Goal: Information Seeking & Learning: Learn about a topic

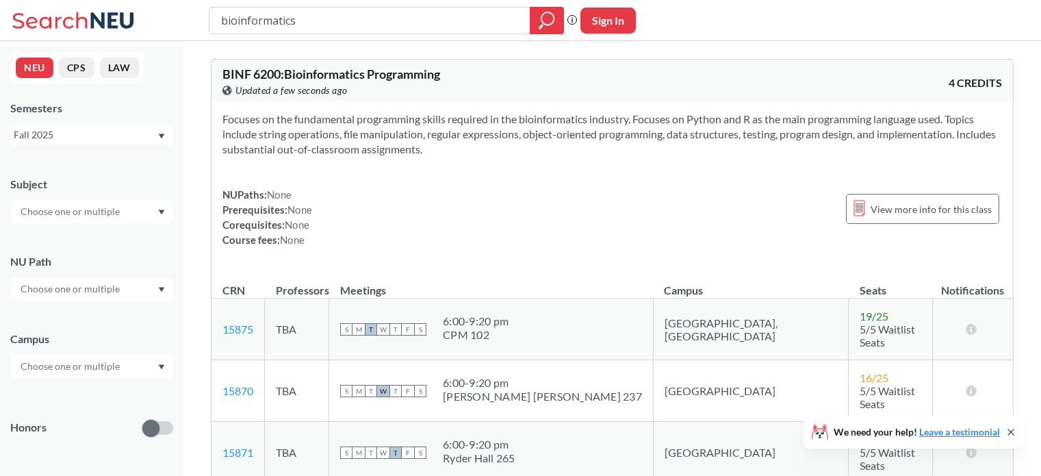
scroll to position [2311, 0]
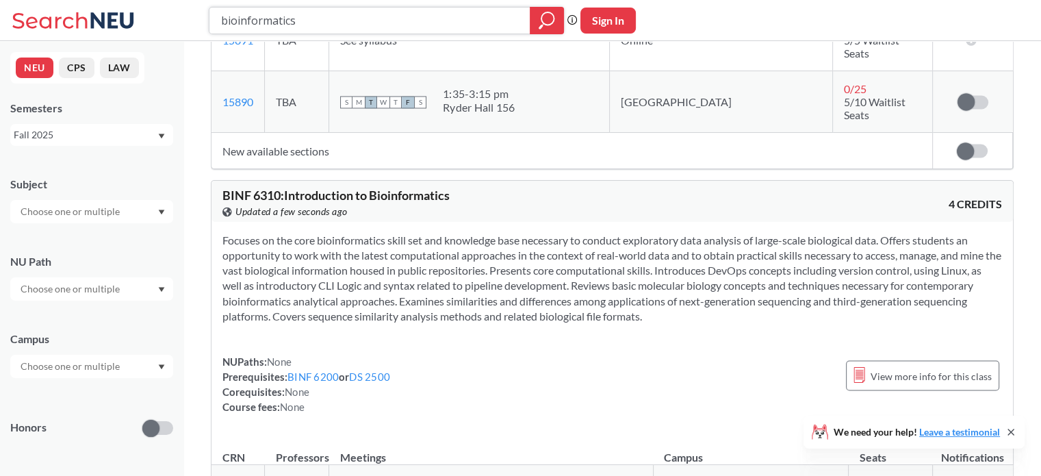
click at [267, 21] on input "bioinformatics" at bounding box center [370, 20] width 301 height 23
type input "CHEM 1163"
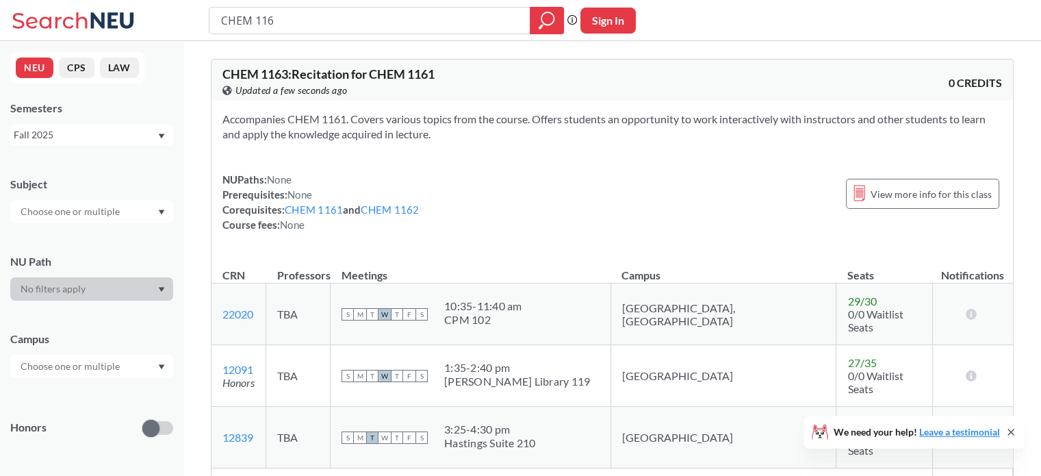
type input "CHEM 1162"
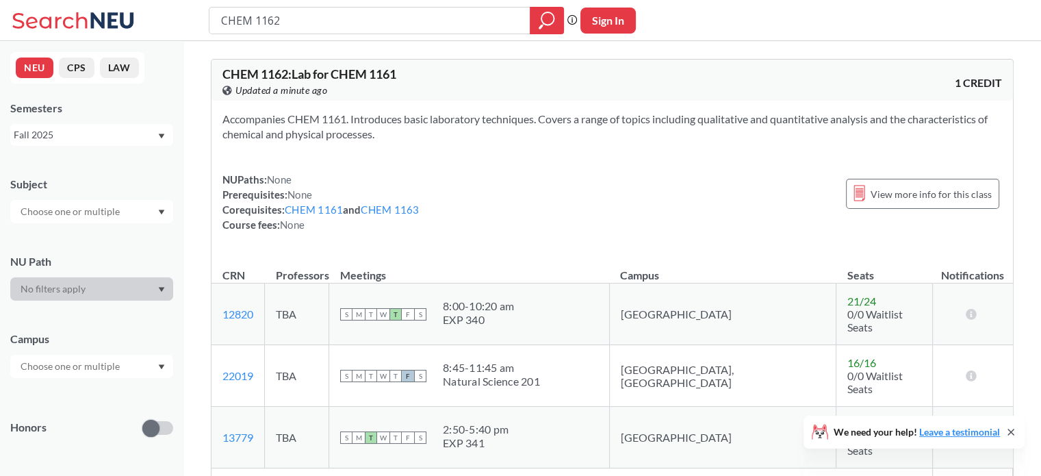
click at [163, 366] on icon "Dropdown arrow" at bounding box center [162, 366] width 6 height 5
click at [162, 364] on icon "Dropdown arrow" at bounding box center [161, 366] width 7 height 5
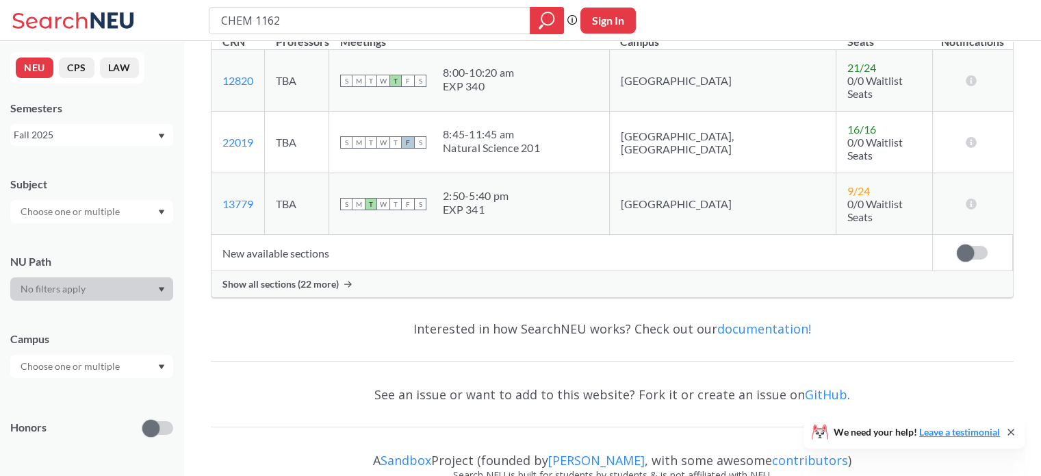
scroll to position [247, 0]
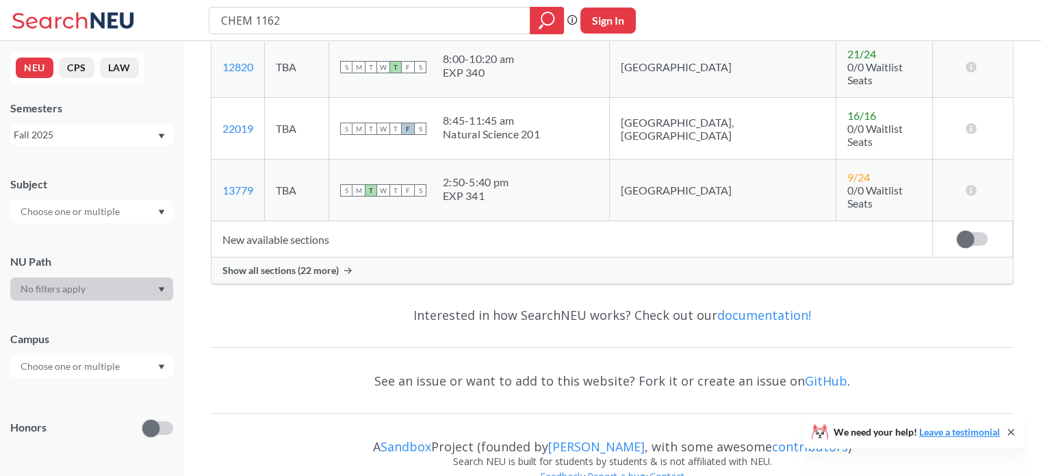
click at [349, 267] on icon at bounding box center [348, 270] width 8 height 6
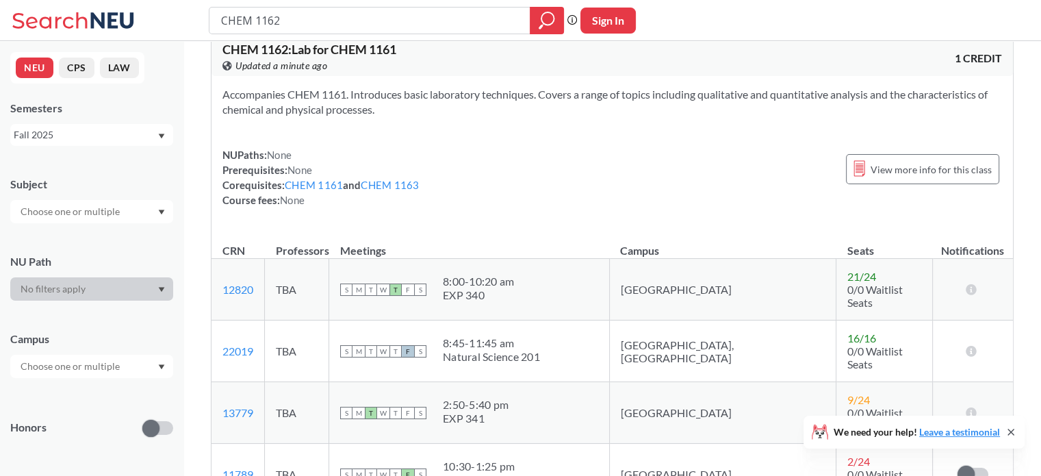
scroll to position [8, 0]
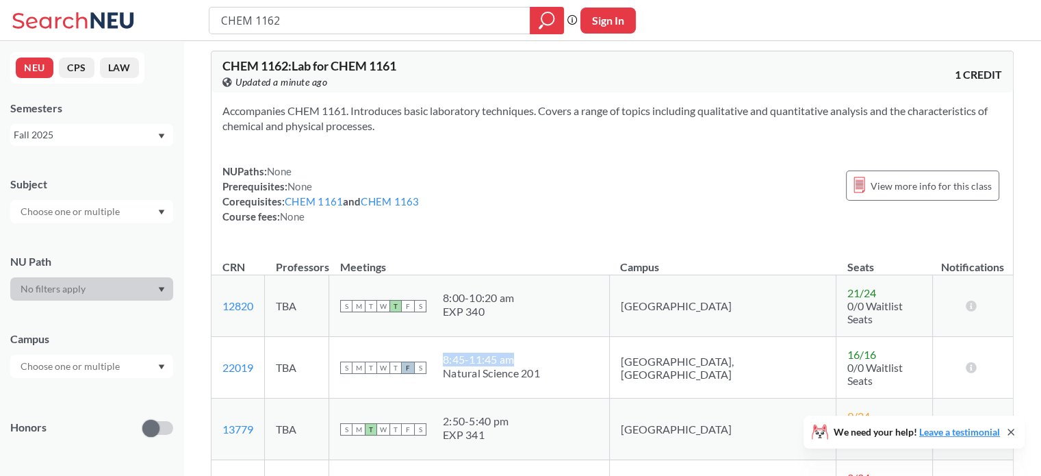
drag, startPoint x: 494, startPoint y: 342, endPoint x: 567, endPoint y: 347, distance: 73.4
click at [540, 353] on div "8:45 - 11:45 am" at bounding box center [491, 360] width 97 height 14
copy div "8:45 - 11:45 am"
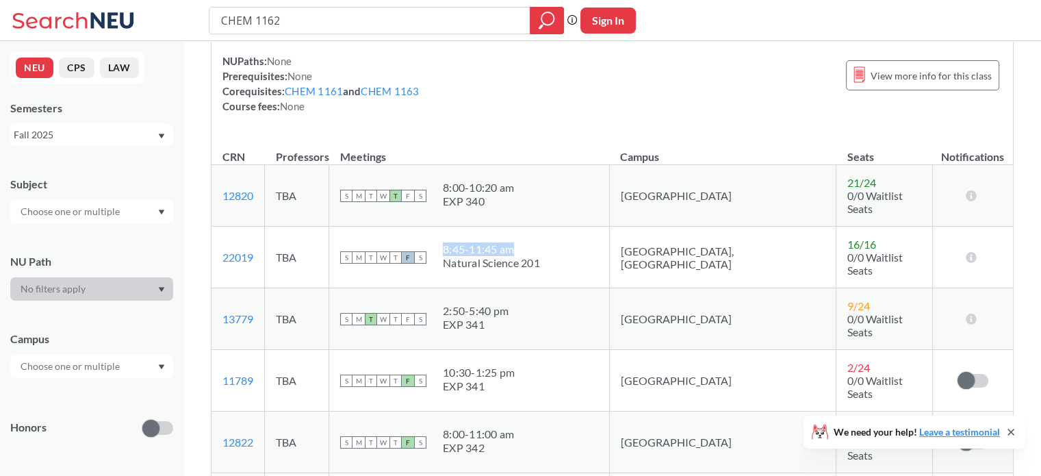
scroll to position [121, 0]
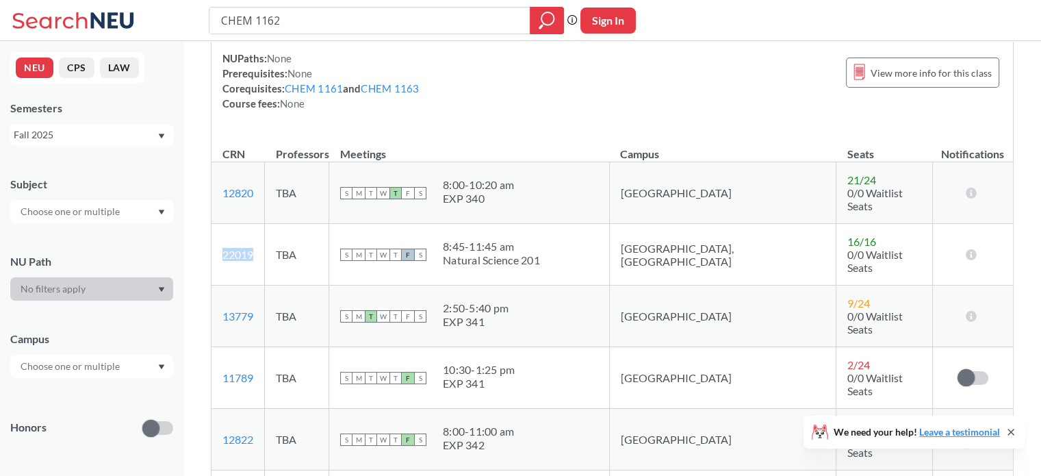
drag, startPoint x: 265, startPoint y: 240, endPoint x: 219, endPoint y: 244, distance: 46.1
click at [219, 244] on td "22019 View this section on Banner." at bounding box center [238, 255] width 53 height 62
copy link "22019"
drag, startPoint x: 494, startPoint y: 233, endPoint x: 566, endPoint y: 233, distance: 72.6
click at [540, 240] on div "8:45 - 11:45 am" at bounding box center [491, 247] width 97 height 14
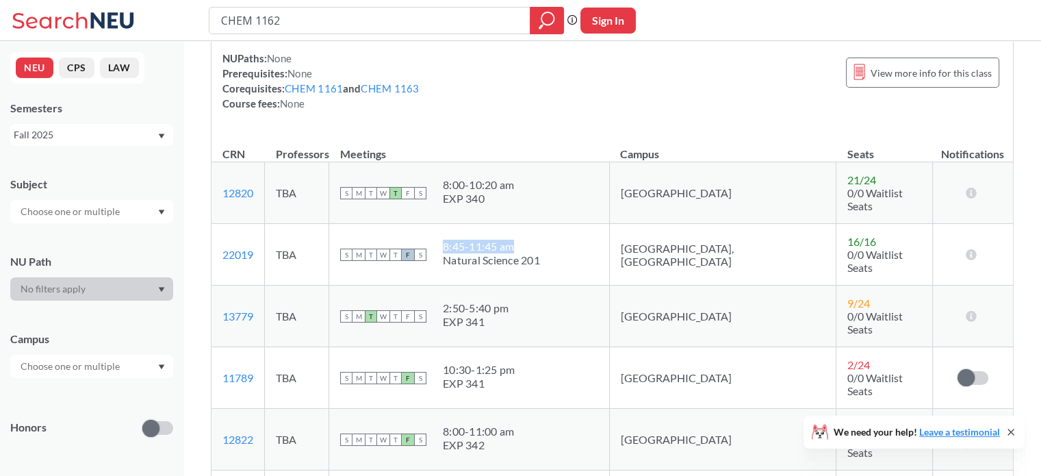
copy div "8:45 - 11:45 am"
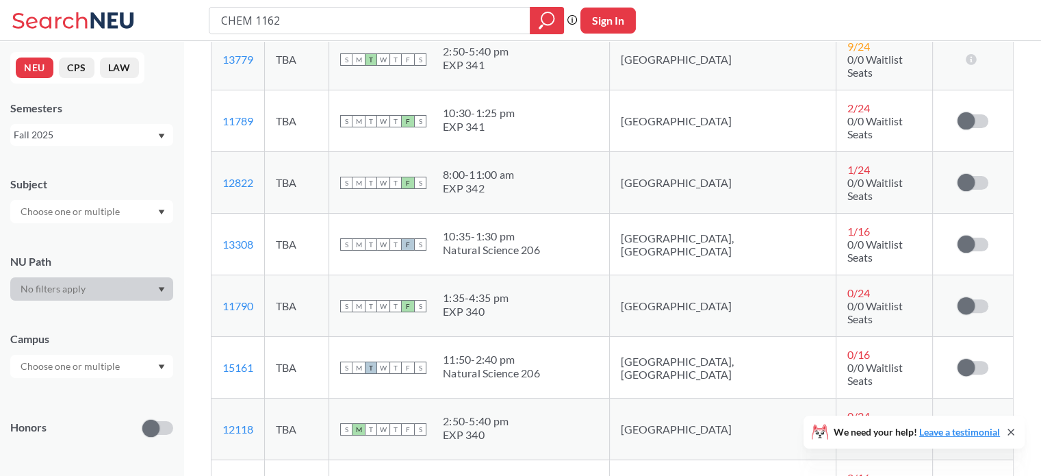
scroll to position [392, 0]
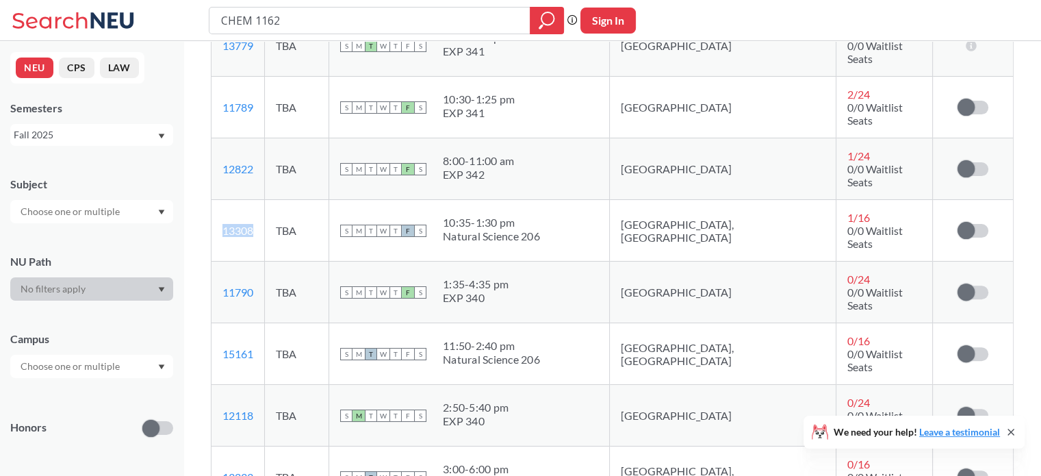
drag, startPoint x: 263, startPoint y: 182, endPoint x: 220, endPoint y: 183, distance: 42.5
click at [220, 200] on td "13308 View this section on Banner." at bounding box center [238, 231] width 53 height 62
copy link "13308"
drag, startPoint x: 496, startPoint y: 172, endPoint x: 565, endPoint y: 177, distance: 69.4
click at [540, 216] on div "10:35 - 1:30 pm" at bounding box center [491, 223] width 97 height 14
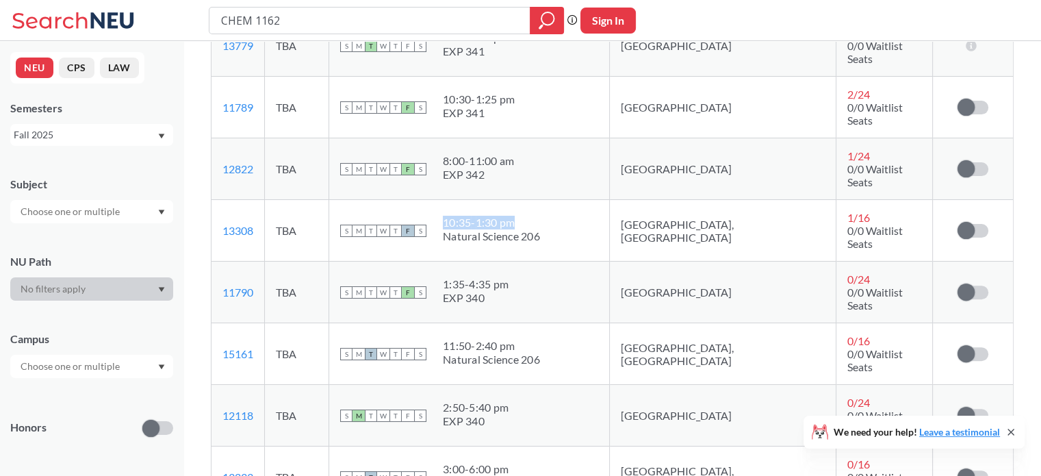
copy div "10:35 - 1:30 pm"
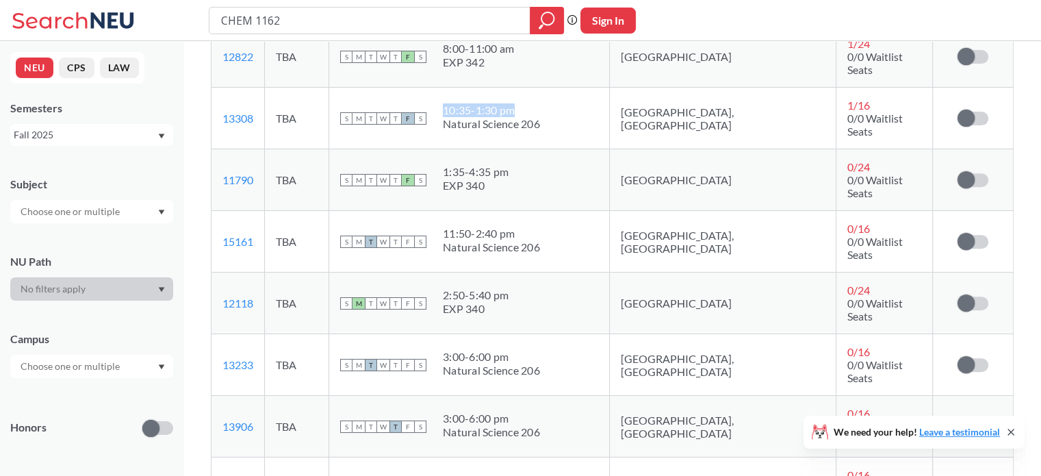
scroll to position [509, 0]
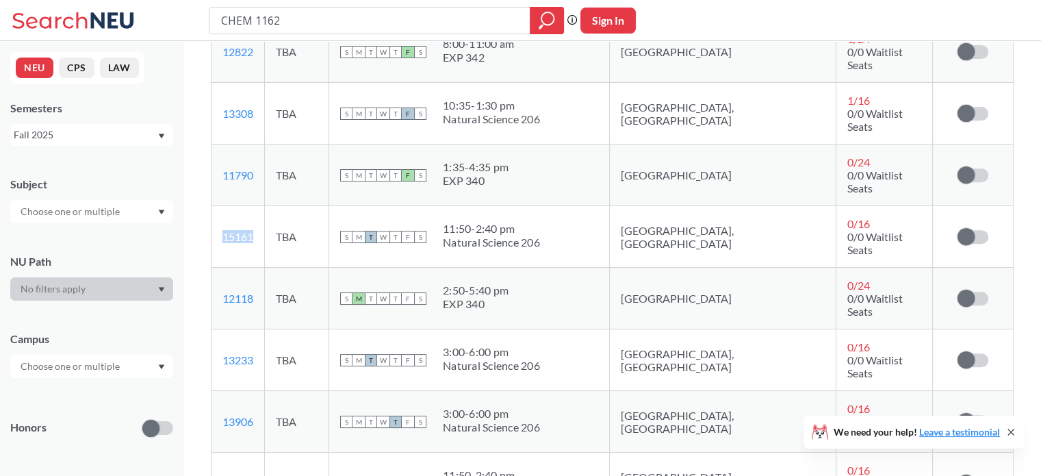
drag, startPoint x: 263, startPoint y: 168, endPoint x: 222, endPoint y: 173, distance: 41.4
click at [222, 206] on td "15161 View this section on Banner." at bounding box center [238, 237] width 53 height 62
copy link "15161"
drag, startPoint x: 495, startPoint y: 159, endPoint x: 576, endPoint y: 167, distance: 81.9
click at [540, 222] on span "11:50 - 2:40 pm Natural Science 206" at bounding box center [491, 235] width 97 height 27
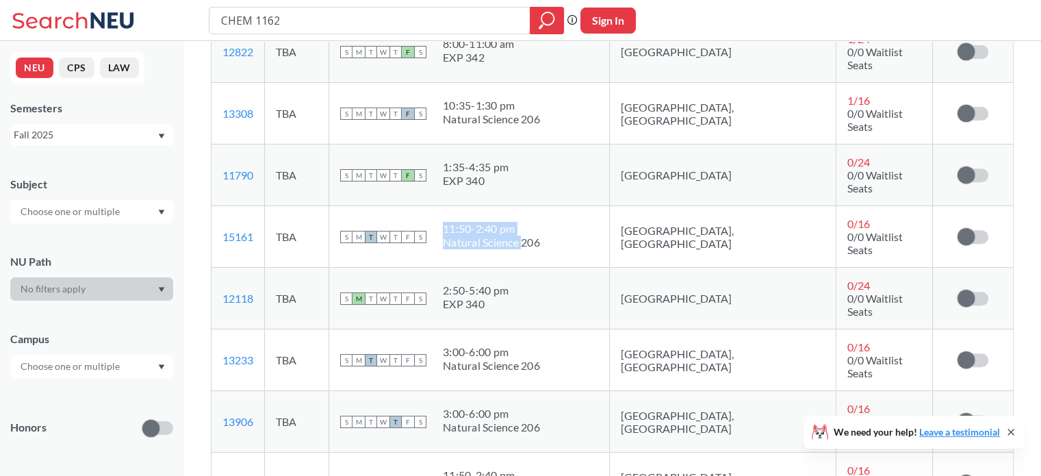
click at [540, 222] on div "11:50 - 2:40 pm" at bounding box center [491, 229] width 97 height 14
drag, startPoint x: 496, startPoint y: 162, endPoint x: 565, endPoint y: 160, distance: 69.8
click at [540, 222] on div "11:50 - 2:40 pm" at bounding box center [491, 229] width 97 height 14
copy div "11:50 - 2:40 pm"
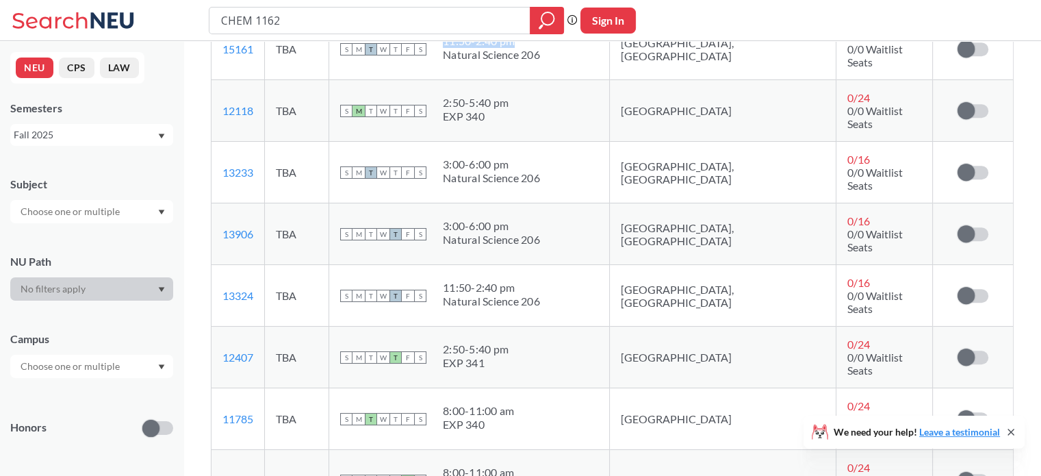
scroll to position [701, 0]
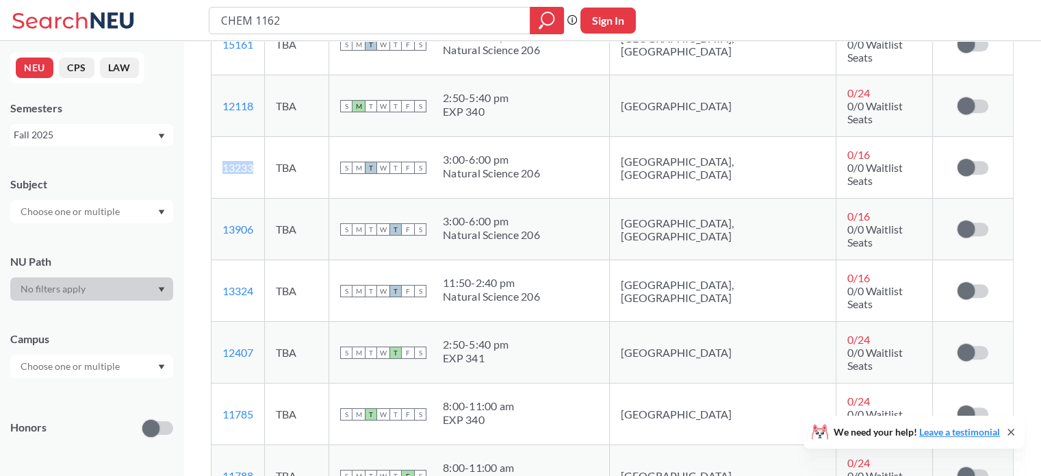
drag, startPoint x: 266, startPoint y: 82, endPoint x: 224, endPoint y: 81, distance: 41.8
click at [224, 137] on td "13233 View this section on Banner." at bounding box center [238, 168] width 53 height 62
copy link "13233"
drag, startPoint x: 496, startPoint y: 71, endPoint x: 564, endPoint y: 76, distance: 68.7
click at [540, 153] on div "3:00 - 6:00 pm" at bounding box center [491, 160] width 97 height 14
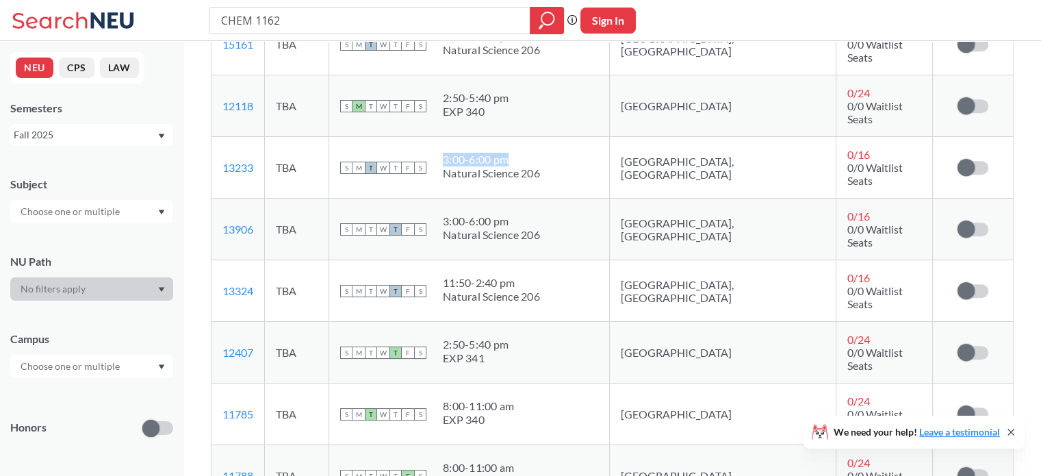
copy div "3:00 - 6:00 pm"
drag, startPoint x: 266, startPoint y: 133, endPoint x: 223, endPoint y: 136, distance: 42.5
click at [223, 199] on td "13906 View this section on Banner." at bounding box center [238, 230] width 53 height 62
copy link "13906"
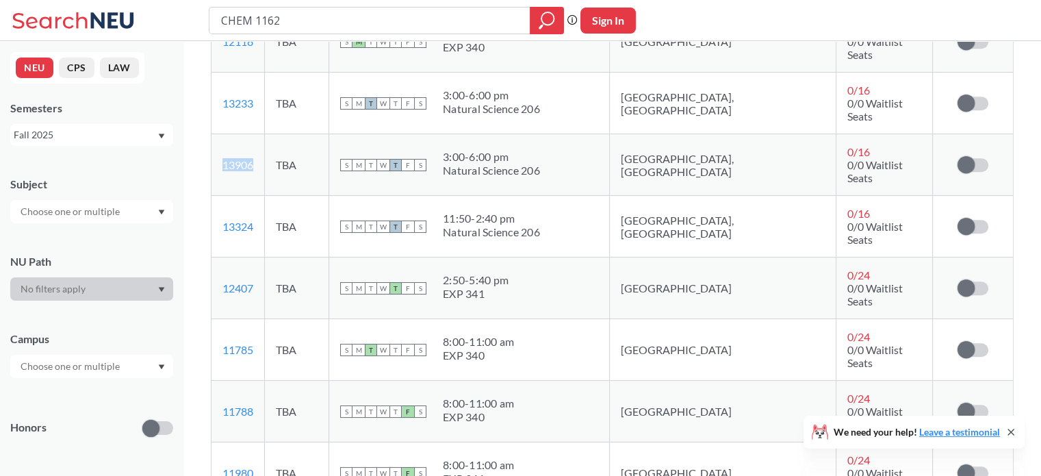
scroll to position [768, 0]
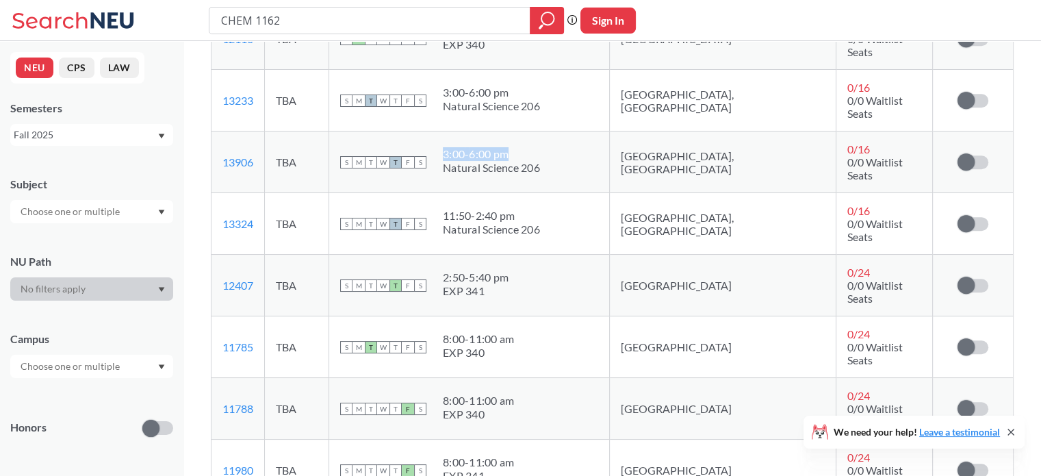
drag, startPoint x: 494, startPoint y: 57, endPoint x: 563, endPoint y: 64, distance: 69.6
click at [540, 147] on div "3:00 - 6:00 pm" at bounding box center [491, 154] width 97 height 14
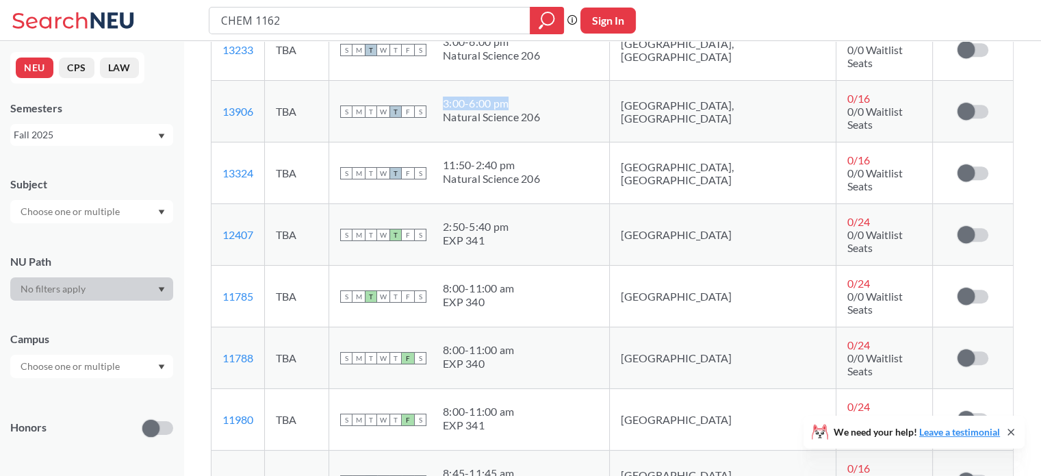
scroll to position [821, 0]
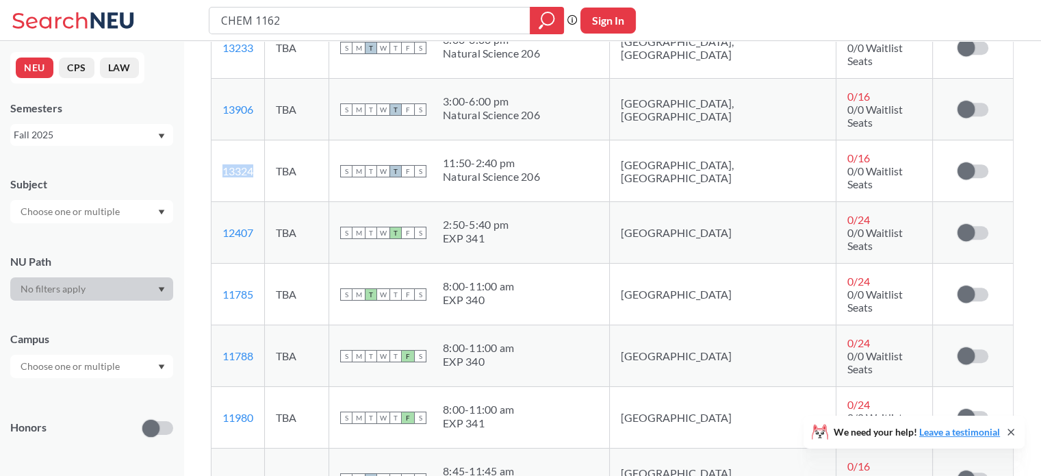
drag, startPoint x: 270, startPoint y: 67, endPoint x: 223, endPoint y: 68, distance: 46.6
click at [223, 140] on td "13324 View this section on Banner." at bounding box center [238, 171] width 53 height 62
drag, startPoint x: 495, startPoint y: 58, endPoint x: 568, endPoint y: 63, distance: 72.7
click at [540, 156] on div "11:50 - 2:40 pm" at bounding box center [491, 163] width 97 height 14
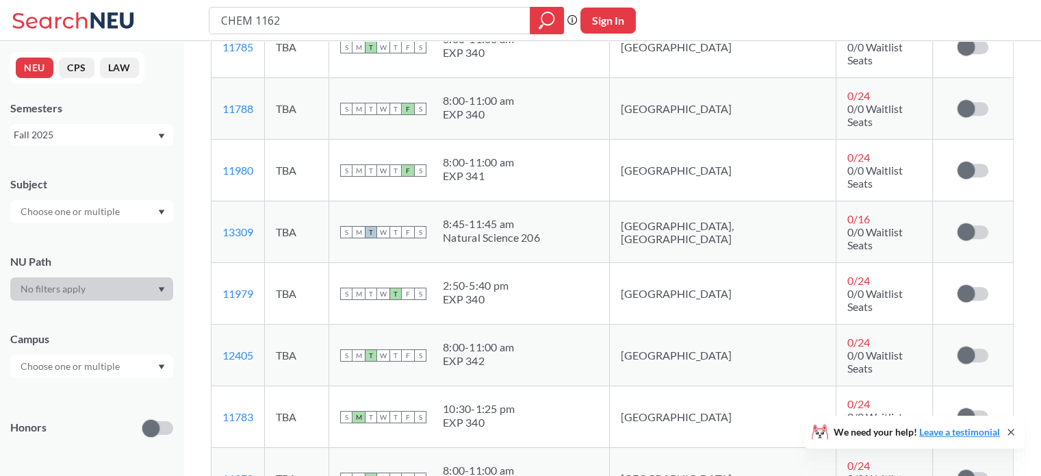
scroll to position [1071, 0]
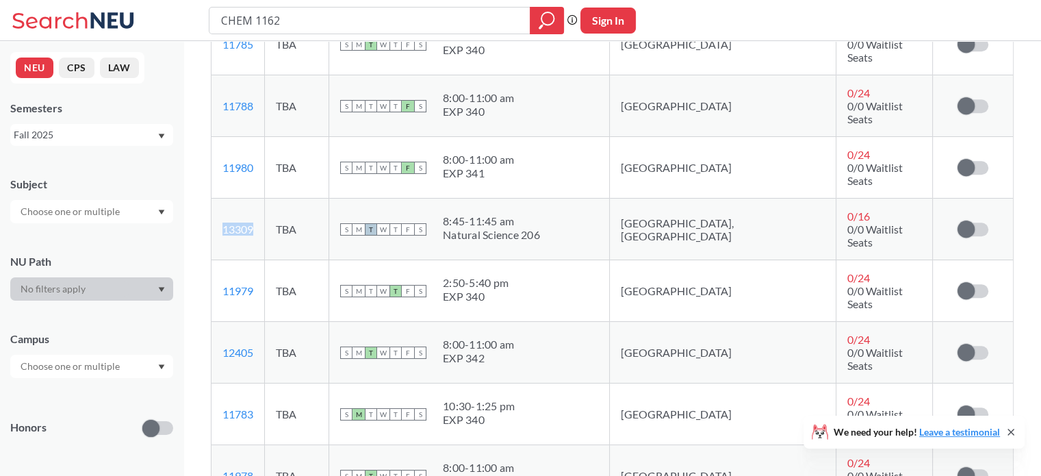
drag, startPoint x: 266, startPoint y: 78, endPoint x: 218, endPoint y: 79, distance: 47.2
click at [218, 199] on td "13309 View this section on Banner." at bounding box center [238, 230] width 53 height 62
drag, startPoint x: 494, startPoint y: 69, endPoint x: 568, endPoint y: 72, distance: 73.3
click at [540, 214] on div "8:45 - 11:45 am" at bounding box center [491, 221] width 97 height 14
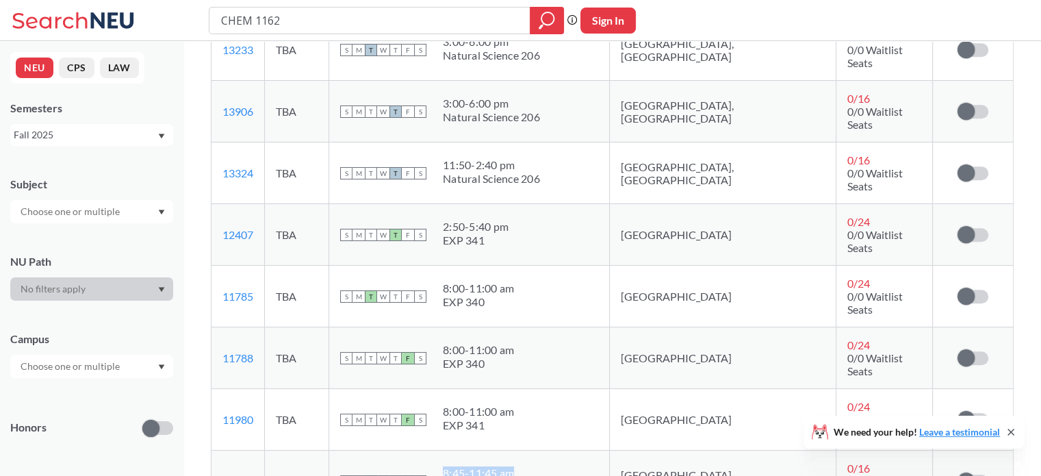
scroll to position [821, 0]
